Goal: Consume media (video, audio)

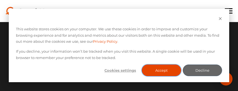
click at [152, 68] on button "Accept" at bounding box center [161, 70] width 39 height 12
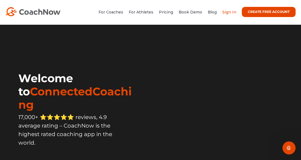
click at [229, 13] on link "Sign In" at bounding box center [229, 12] width 14 height 5
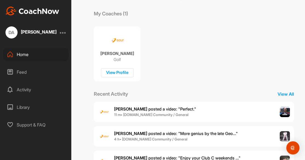
scroll to position [73, 0]
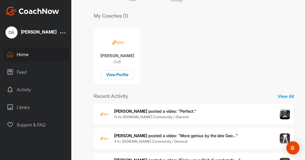
click at [117, 76] on div "View Profile" at bounding box center [117, 74] width 33 height 9
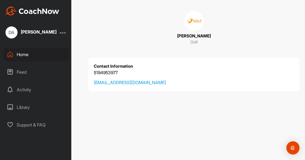
click at [26, 56] on div "Home" at bounding box center [36, 54] width 66 height 14
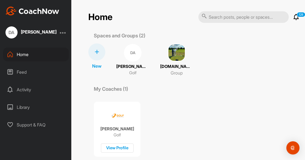
click at [135, 67] on p "[PERSON_NAME]" at bounding box center [132, 66] width 33 height 6
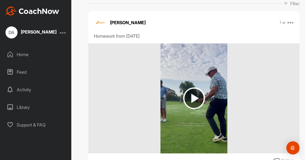
scroll to position [88, 0]
click at [192, 97] on img at bounding box center [194, 98] width 22 height 22
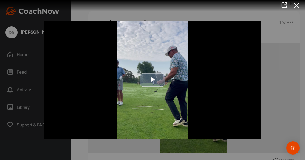
click at [153, 80] on span "Video Player" at bounding box center [153, 80] width 0 height 0
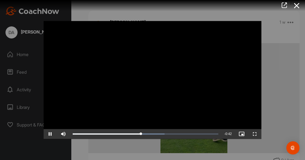
click at [151, 80] on video "Video Player" at bounding box center [153, 80] width 218 height 118
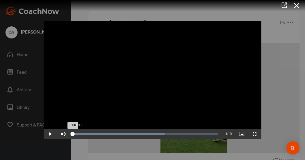
drag, startPoint x: 140, startPoint y: 133, endPoint x: 72, endPoint y: 131, distance: 68.1
click at [73, 133] on div "0:00" at bounding box center [73, 134] width 0 height 2
click at [49, 134] on span "Video Player" at bounding box center [50, 134] width 13 height 0
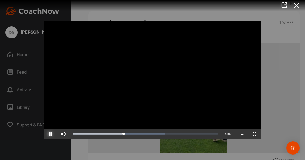
click at [49, 134] on span "Video Player" at bounding box center [50, 134] width 13 height 0
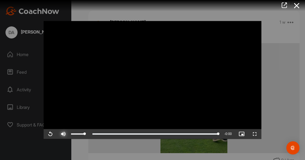
click at [62, 134] on span "Video Player" at bounding box center [63, 134] width 13 height 0
click at [61, 134] on span "Video Player" at bounding box center [63, 134] width 13 height 0
click at [51, 134] on span "Video Player" at bounding box center [50, 134] width 13 height 0
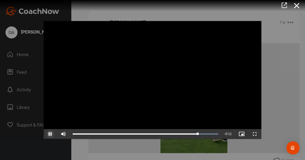
click at [51, 134] on span "Video Player" at bounding box center [50, 134] width 13 height 0
click at [295, 6] on icon at bounding box center [297, 6] width 13 height 10
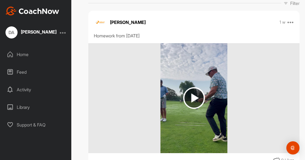
scroll to position [93, 0]
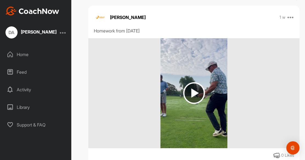
drag, startPoint x: 254, startPoint y: 34, endPoint x: 103, endPoint y: 101, distance: 165.6
click at [103, 101] on div at bounding box center [193, 93] width 211 height 110
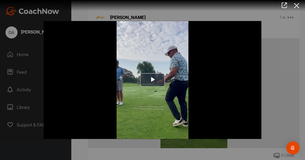
click at [296, 6] on icon at bounding box center [297, 6] width 13 height 10
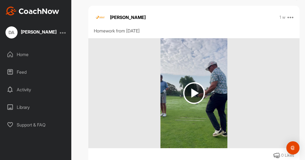
click at [131, 95] on div at bounding box center [193, 93] width 211 height 110
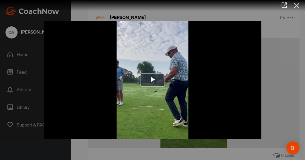
click at [294, 6] on icon at bounding box center [297, 6] width 13 height 10
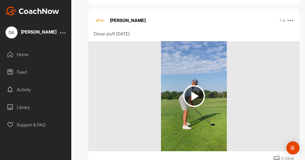
scroll to position [280, 0]
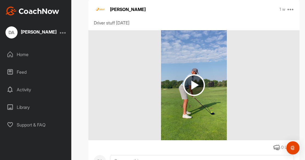
click at [191, 84] on img at bounding box center [194, 85] width 22 height 22
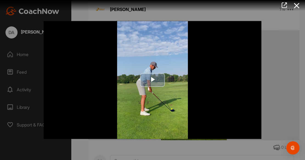
click at [153, 80] on span "Video Player" at bounding box center [153, 80] width 0 height 0
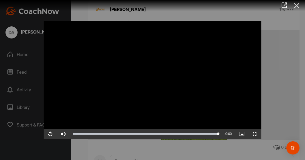
click at [297, 9] on icon at bounding box center [297, 6] width 13 height 10
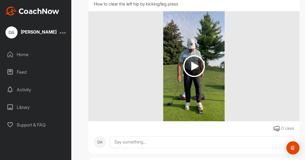
scroll to position [488, 0]
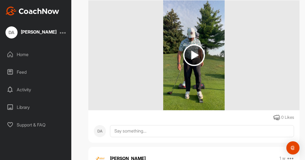
click at [193, 56] on img at bounding box center [194, 55] width 22 height 22
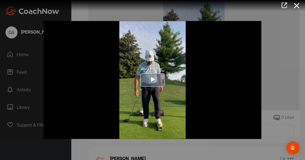
click at [153, 80] on span "Video Player" at bounding box center [153, 80] width 0 height 0
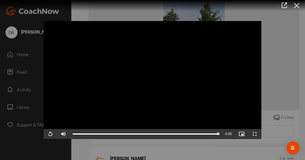
click at [296, 6] on icon at bounding box center [297, 6] width 13 height 10
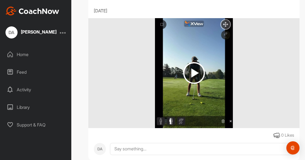
scroll to position [653, 0]
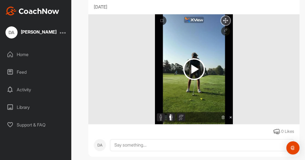
click at [191, 68] on img at bounding box center [194, 69] width 22 height 22
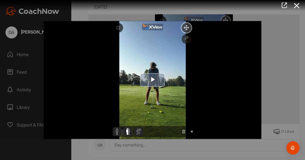
click at [153, 80] on span "Video Player" at bounding box center [153, 80] width 0 height 0
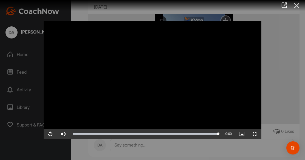
click at [297, 7] on icon at bounding box center [297, 6] width 13 height 10
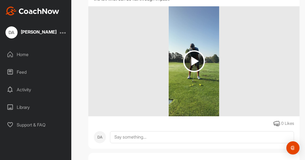
scroll to position [873, 0]
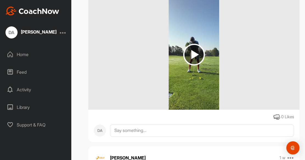
click at [192, 59] on img at bounding box center [194, 55] width 22 height 22
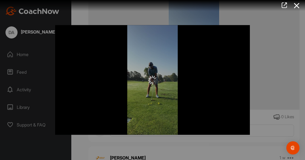
click at [192, 59] on div at bounding box center [152, 79] width 195 height 109
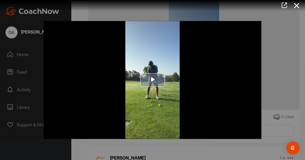
click at [153, 80] on span "Video Player" at bounding box center [153, 80] width 0 height 0
